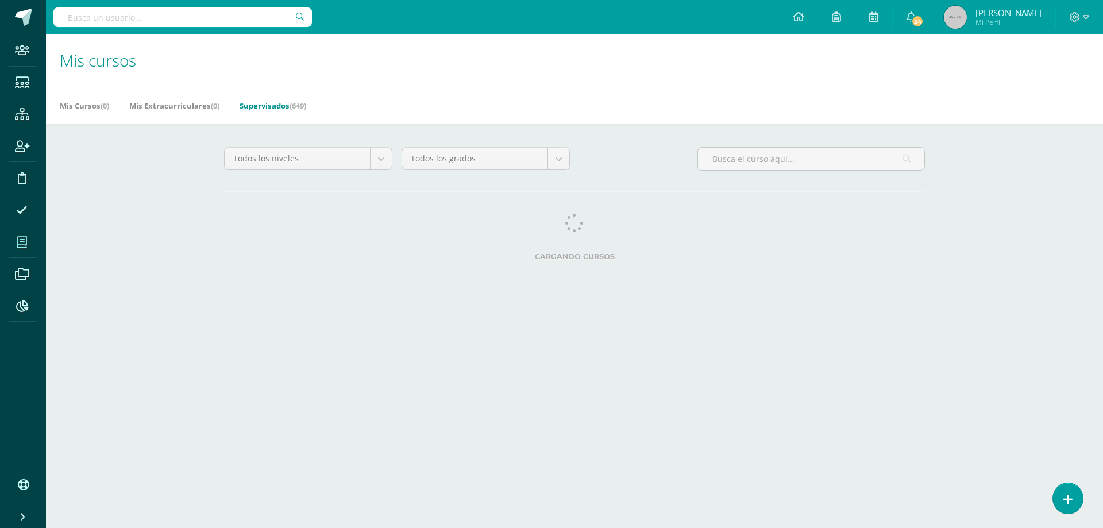
drag, startPoint x: 453, startPoint y: 263, endPoint x: 445, endPoint y: 253, distance: 12.7
click at [456, 264] on div "Cargando cursos" at bounding box center [575, 240] width 710 height 52
click at [182, 16] on input "text" at bounding box center [182, 17] width 259 height 20
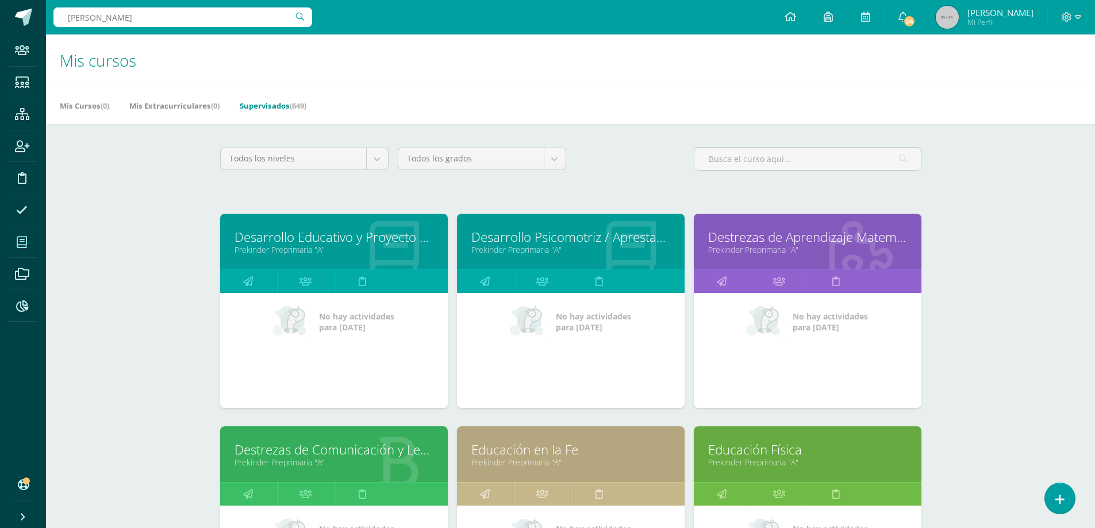
type input "LOURDES BAUTISTA"
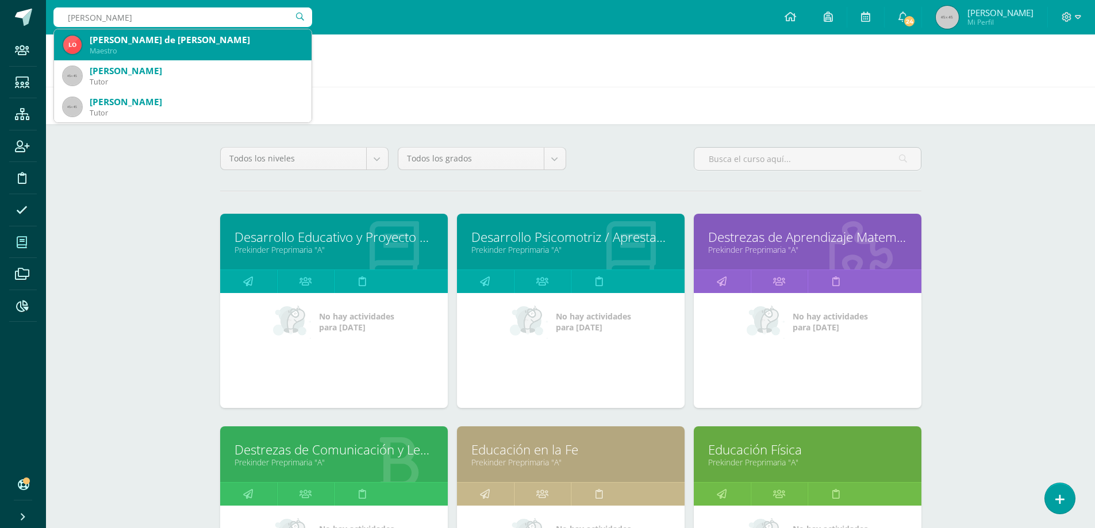
click at [159, 45] on div "[PERSON_NAME] de [PERSON_NAME]" at bounding box center [196, 40] width 213 height 12
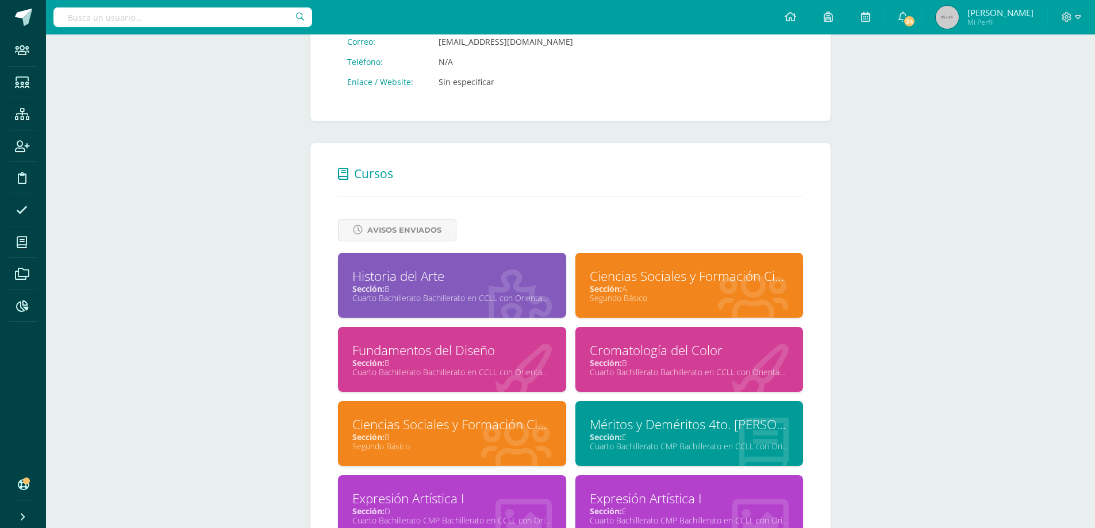
scroll to position [517, 0]
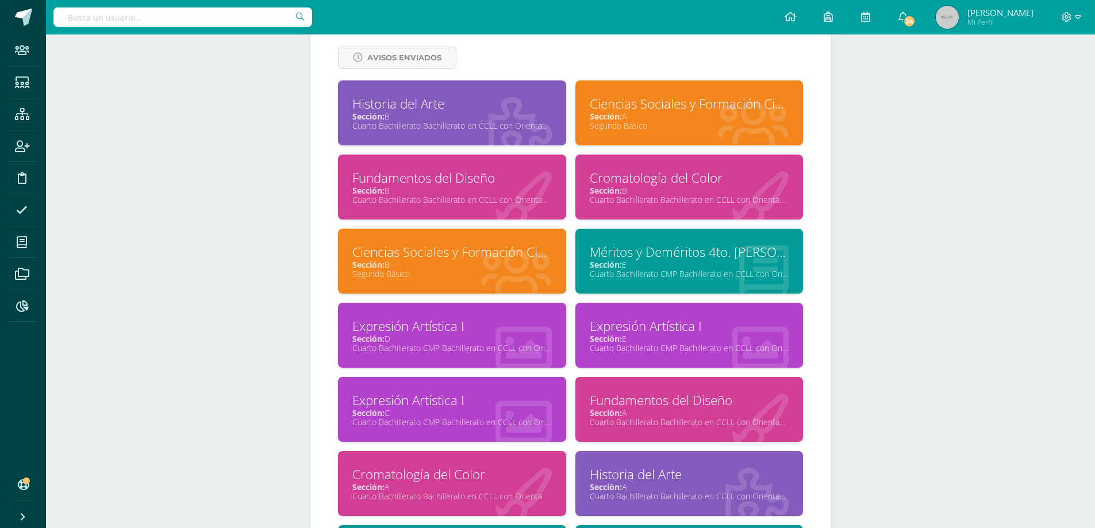
click at [449, 333] on div "Expresión Artística I" at bounding box center [451, 326] width 199 height 18
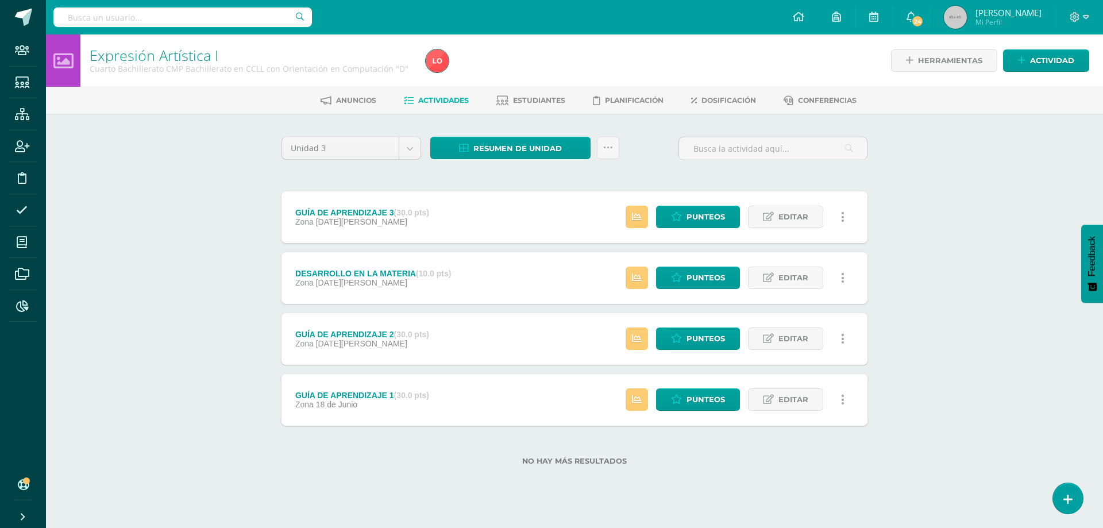
click at [362, 160] on div "Unidad 3 Unidad 1 Unidad 2 Unidad 3 Unidad 4" at bounding box center [351, 153] width 149 height 33
click at [362, 155] on body "Staff Estudiantes Estructura Inscripción Disciplina Asistencia Mis cursos Archi…" at bounding box center [551, 251] width 1103 height 502
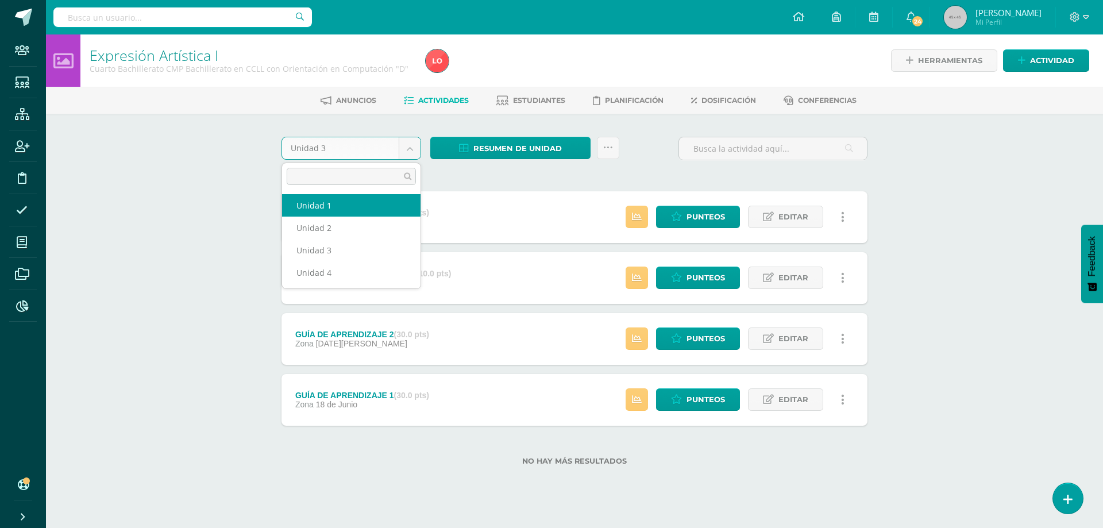
select select "Unidad 1"
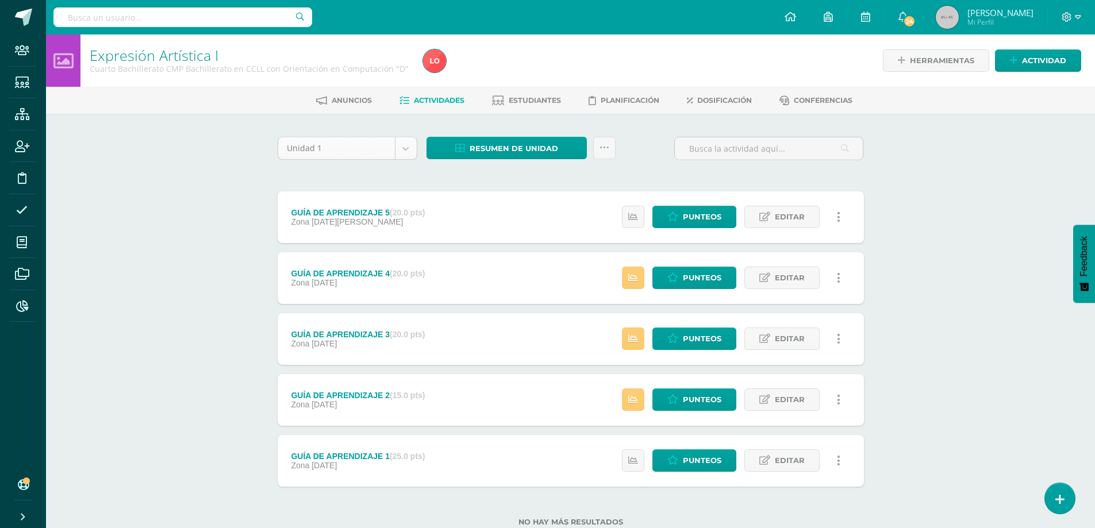
click at [405, 147] on body "Staff Estudiantes Estructura Inscripción Disciplina Asistencia Mis cursos Archi…" at bounding box center [547, 281] width 1095 height 563
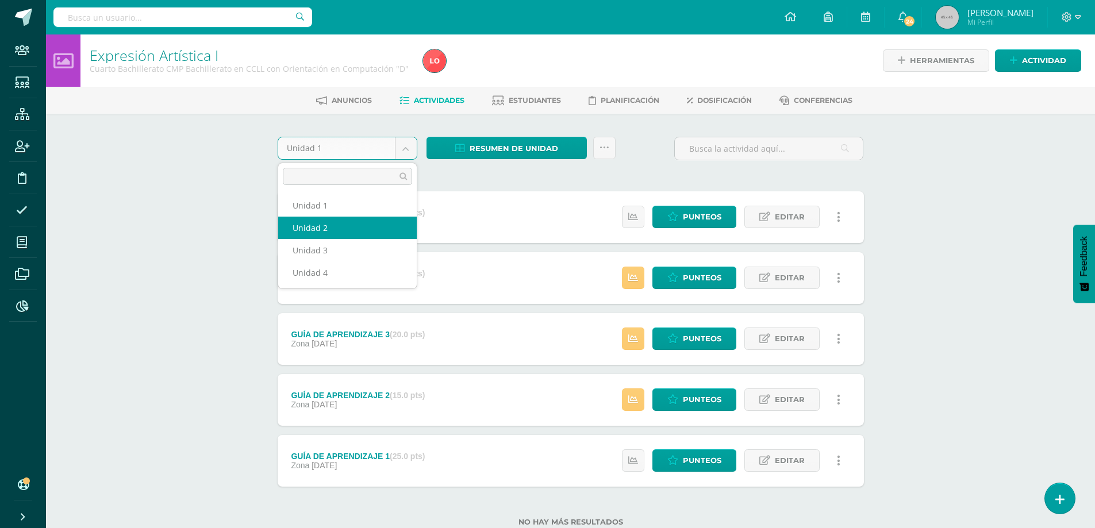
select select "Unidad 2"
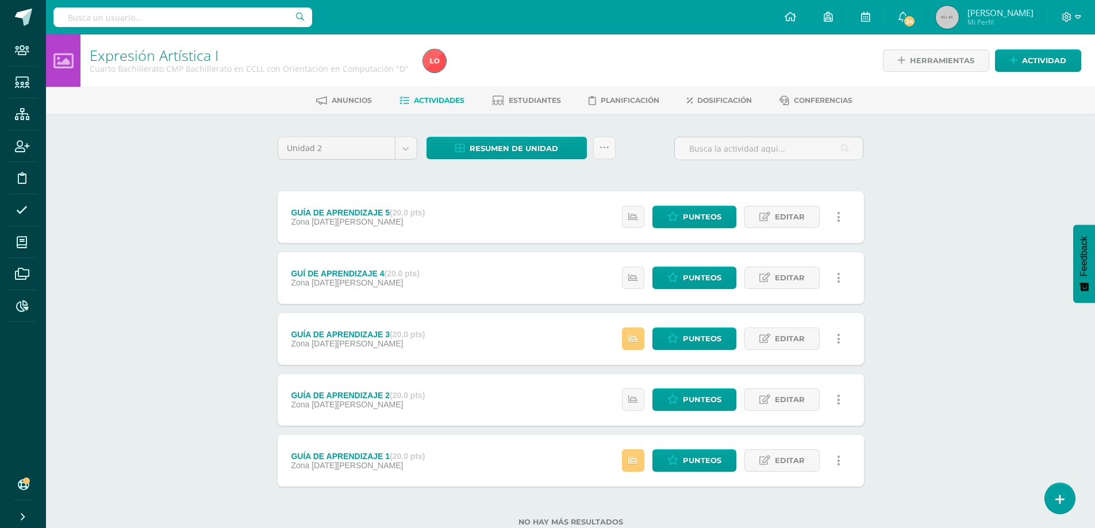
click at [201, 13] on input "text" at bounding box center [182, 17] width 259 height 20
type input "CUARTO BACHILLERATO EXPRESIÓN ARTISTICA"
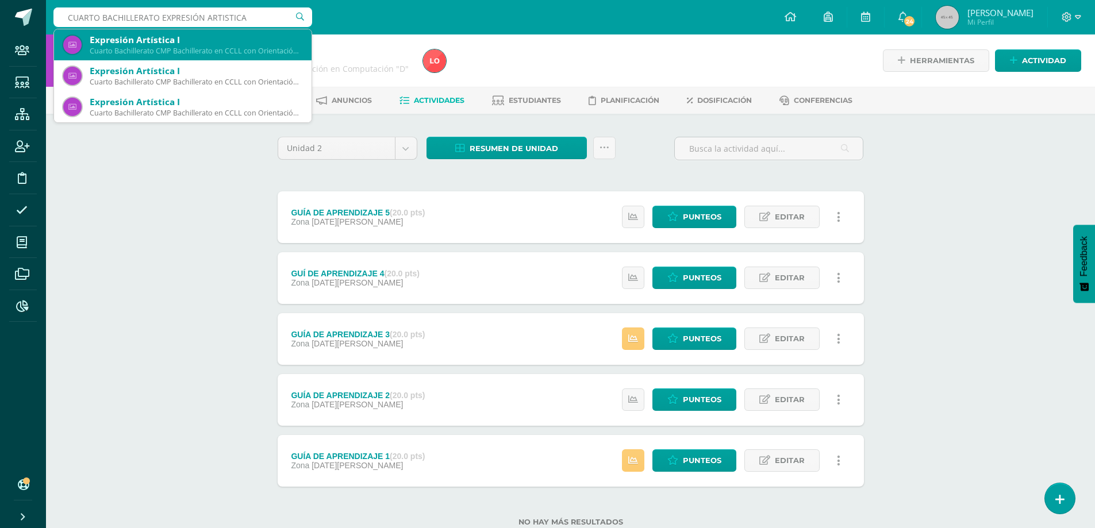
click at [175, 44] on div "Expresión Artística I" at bounding box center [196, 40] width 213 height 12
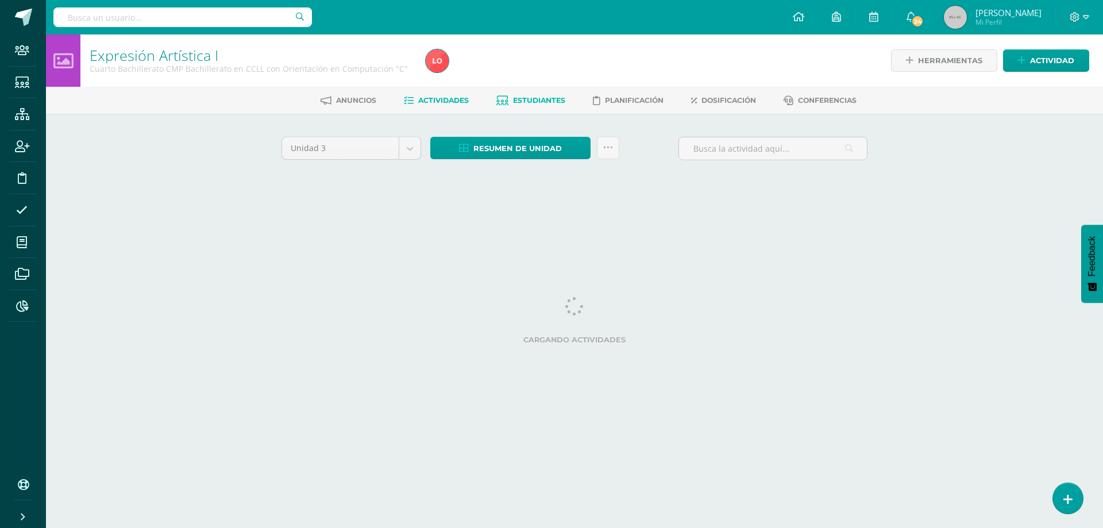
click at [517, 94] on link "Estudiantes" at bounding box center [531, 100] width 69 height 18
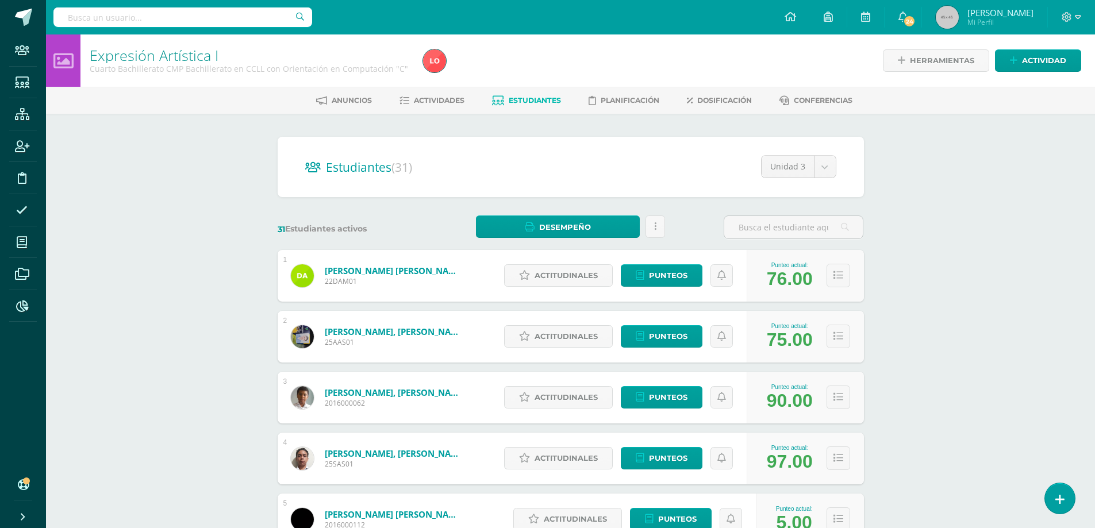
click at [362, 271] on link "Acevedo Mollinedo, Diego Alejandro" at bounding box center [394, 270] width 138 height 11
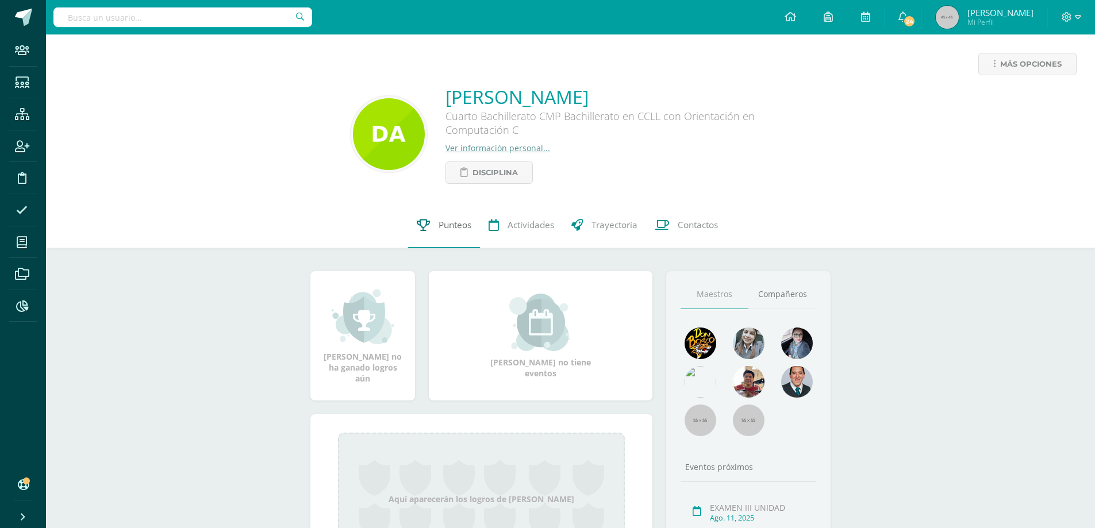
click at [457, 226] on span "Punteos" at bounding box center [455, 225] width 33 height 12
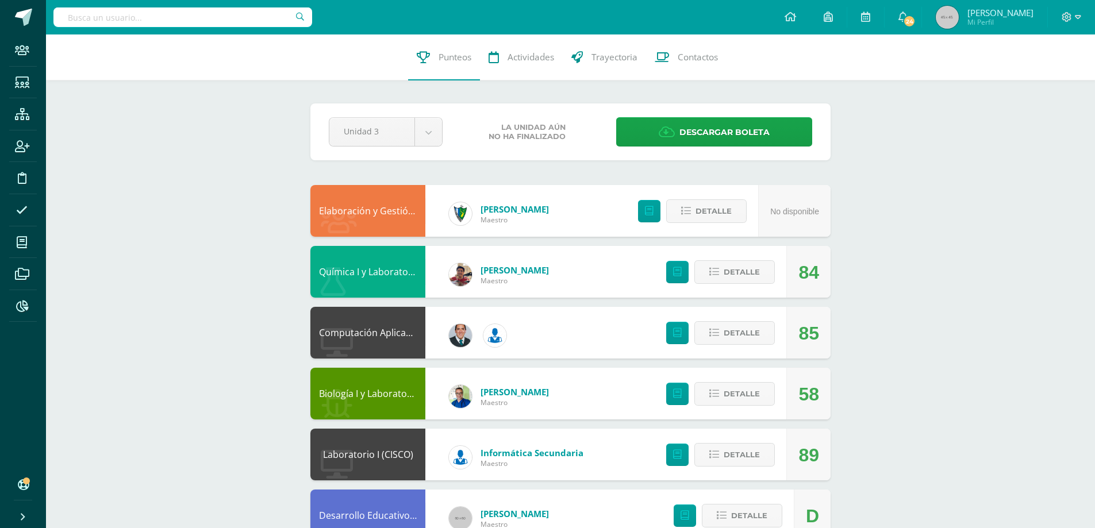
click at [206, 17] on input "text" at bounding box center [182, 17] width 259 height 20
type input "QUINTO BACHILLERATO EXPRESI"
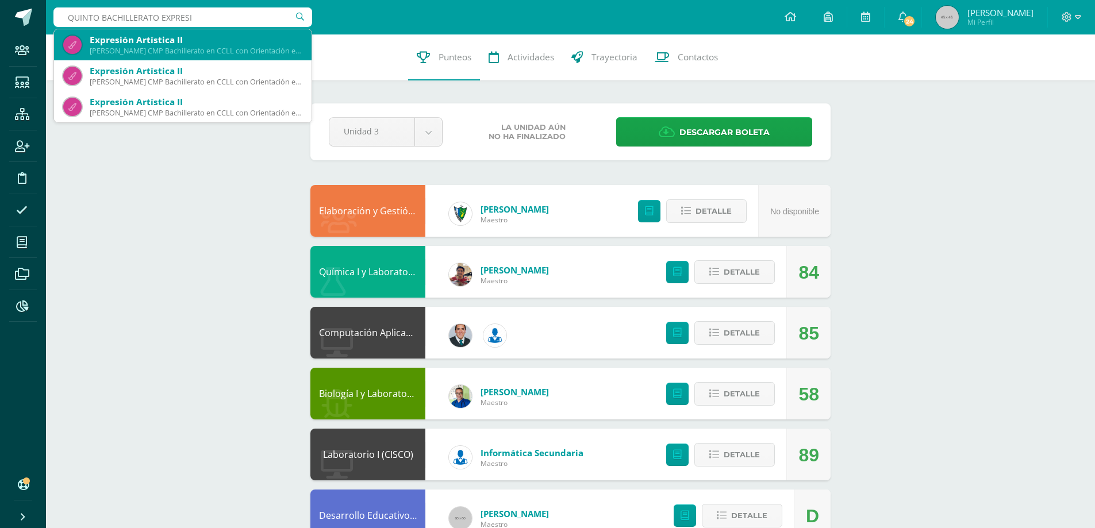
click at [211, 37] on div "Expresión Artística II" at bounding box center [196, 40] width 213 height 12
